Goal: Check status: Check status

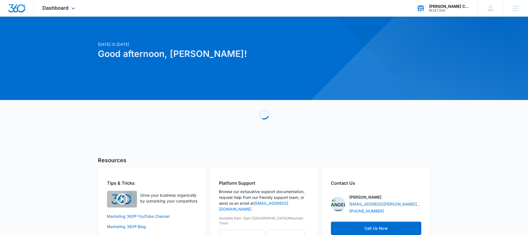
drag, startPoint x: 449, startPoint y: 12, endPoint x: 437, endPoint y: 26, distance: 19.1
click at [449, 11] on div "M187356" at bounding box center [449, 11] width 40 height 4
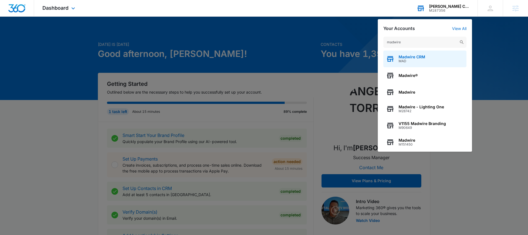
type input "madwire"
click at [422, 59] on span "Madwire CRM" at bounding box center [412, 57] width 27 height 4
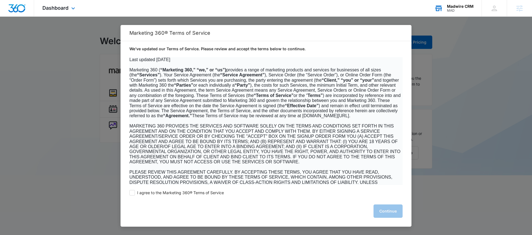
click at [455, 11] on div "Madwire CRM MAD Your Accounts View All" at bounding box center [453, 8] width 55 height 16
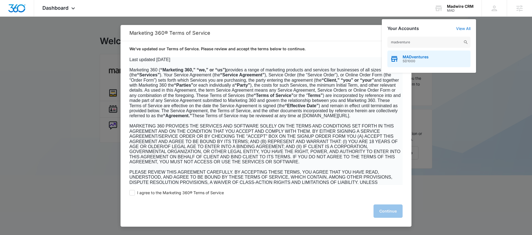
type input "madventure"
click at [416, 60] on span "SD1000" at bounding box center [416, 61] width 26 height 4
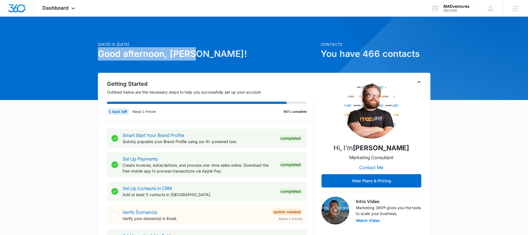
drag, startPoint x: 196, startPoint y: 55, endPoint x: 100, endPoint y: 55, distance: 96.2
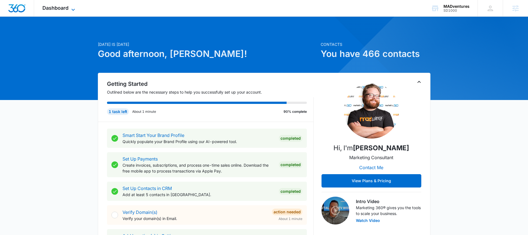
click at [68, 7] on span "Dashboard" at bounding box center [55, 8] width 26 height 6
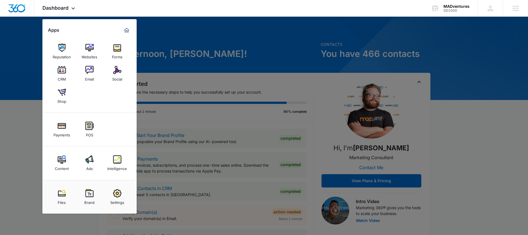
click at [116, 161] on img at bounding box center [117, 159] width 8 height 8
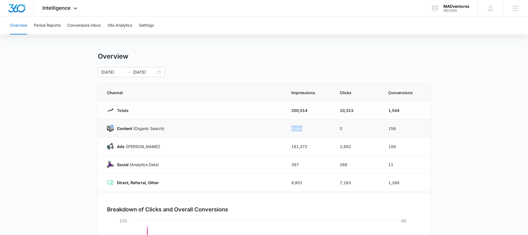
drag, startPoint x: 284, startPoint y: 131, endPoint x: 303, endPoint y: 131, distance: 19.4
click at [303, 131] on tr "Content (Organic Search) 8,444 0 156" at bounding box center [264, 128] width 332 height 18
drag, startPoint x: 332, startPoint y: 128, endPoint x: 347, endPoint y: 128, distance: 14.7
click at [347, 128] on tr "Content (Organic Search) 8,444 0 156" at bounding box center [264, 128] width 332 height 18
drag, startPoint x: 377, startPoint y: 126, endPoint x: 399, endPoint y: 130, distance: 22.6
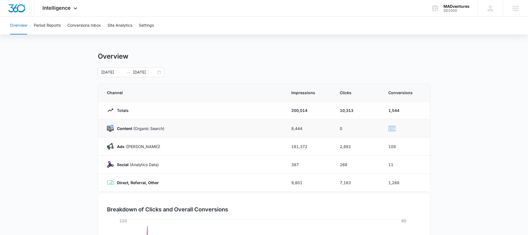
click at [399, 130] on tr "Content (Organic Search) 8,444 0 156" at bounding box center [264, 128] width 332 height 18
drag, startPoint x: 169, startPoint y: 128, endPoint x: 116, endPoint y: 129, distance: 52.2
click at [116, 129] on div "Content (Organic Search)" at bounding box center [192, 128] width 171 height 7
drag, startPoint x: 162, startPoint y: 146, endPoint x: 115, endPoint y: 145, distance: 47.7
click at [115, 145] on div "Ads (Ad Campaigns)" at bounding box center [192, 146] width 171 height 7
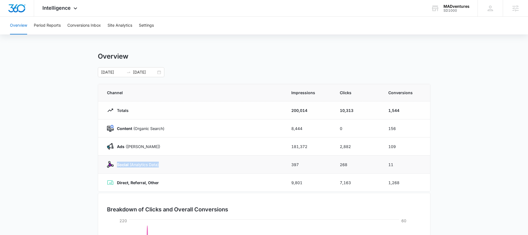
drag, startPoint x: 165, startPoint y: 166, endPoint x: 116, endPoint y: 166, distance: 49.4
click at [116, 166] on div "Social (Analytics Data)" at bounding box center [192, 164] width 171 height 7
drag, startPoint x: 162, startPoint y: 183, endPoint x: 117, endPoint y: 184, distance: 45.2
click at [117, 184] on div "Direct, Referral, Other" at bounding box center [192, 182] width 171 height 7
click at [93, 28] on button "Conversions Inbox" at bounding box center [84, 26] width 34 height 18
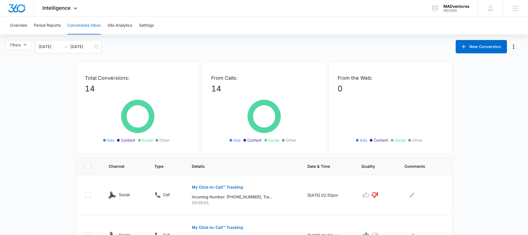
scroll to position [92, 0]
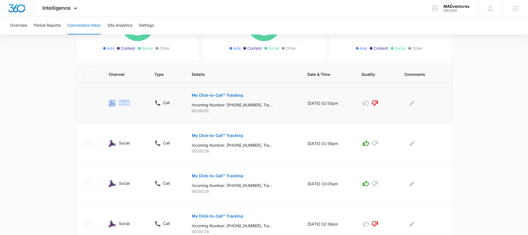
drag, startPoint x: 130, startPoint y: 104, endPoint x: 110, endPoint y: 105, distance: 20.3
click at [110, 105] on div "Social" at bounding box center [125, 103] width 32 height 7
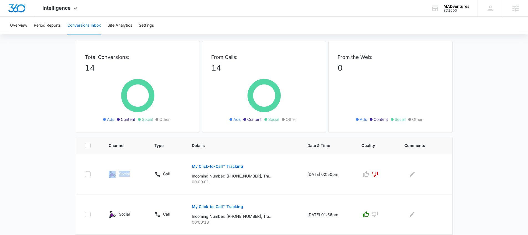
scroll to position [0, 0]
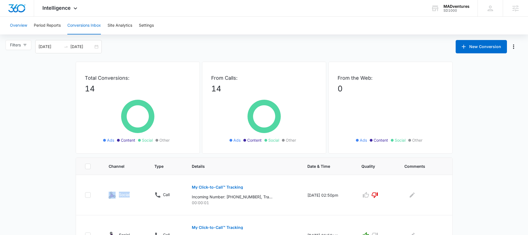
click at [24, 27] on button "Overview" at bounding box center [18, 26] width 17 height 18
